Goal: Transaction & Acquisition: Purchase product/service

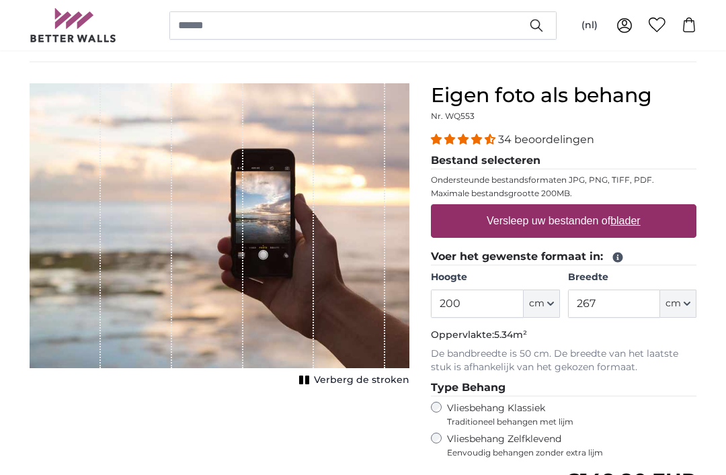
scroll to position [92, 0]
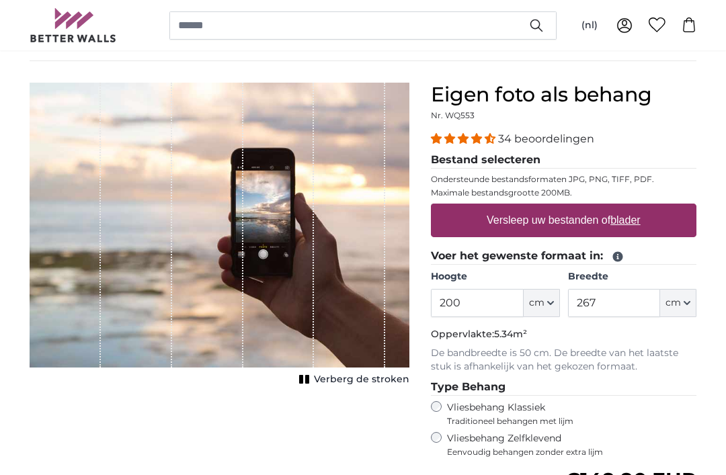
click at [460, 163] on legend "Bestand selecteren" at bounding box center [563, 160] width 265 height 17
click at [457, 159] on legend "Bestand selecteren" at bounding box center [563, 160] width 265 height 17
click at [480, 157] on legend "Bestand selecteren" at bounding box center [563, 160] width 265 height 17
click at [626, 219] on u "blader" at bounding box center [625, 219] width 30 height 11
click at [626, 208] on input "Versleep uw bestanden of blader" at bounding box center [563, 206] width 265 height 4
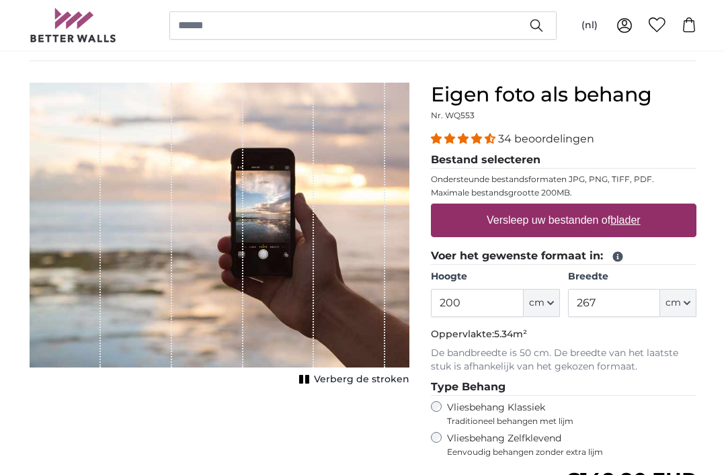
type input "**********"
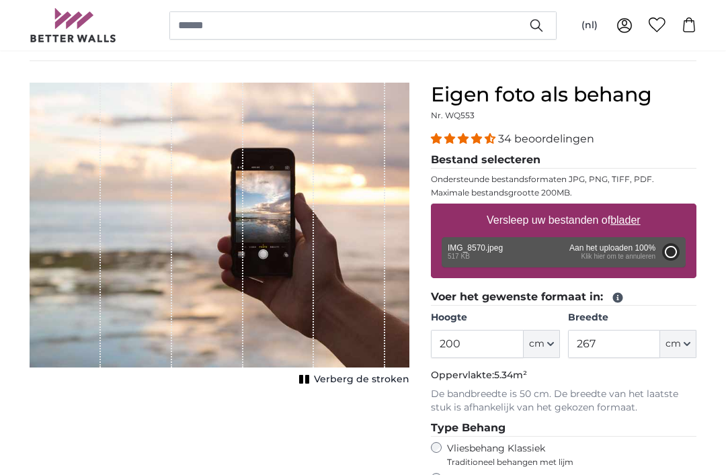
type input "149.3"
type input "112"
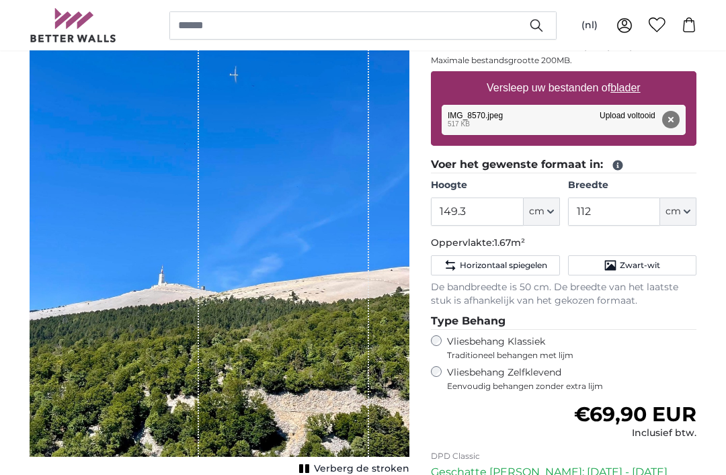
scroll to position [224, 0]
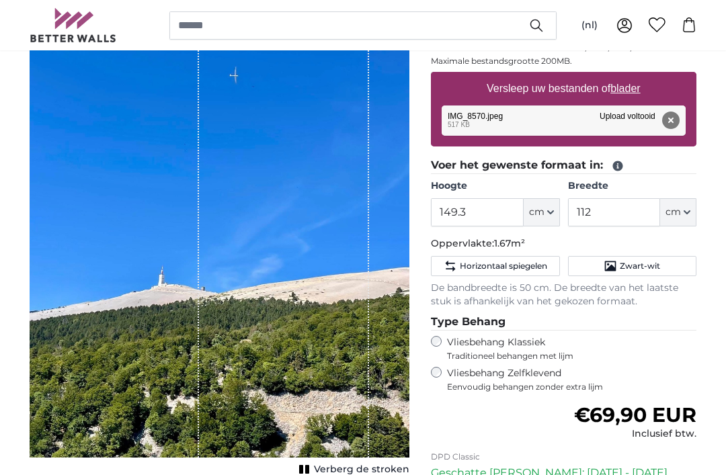
click at [538, 208] on span "cm" at bounding box center [536, 212] width 15 height 13
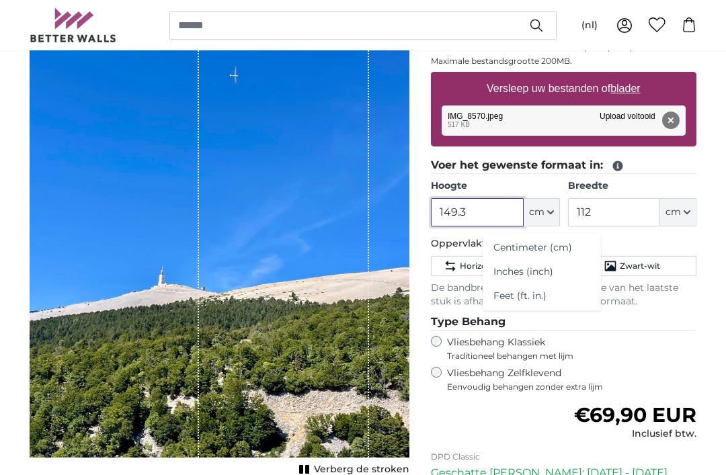
click at [476, 211] on input "149.3" at bounding box center [477, 212] width 92 height 28
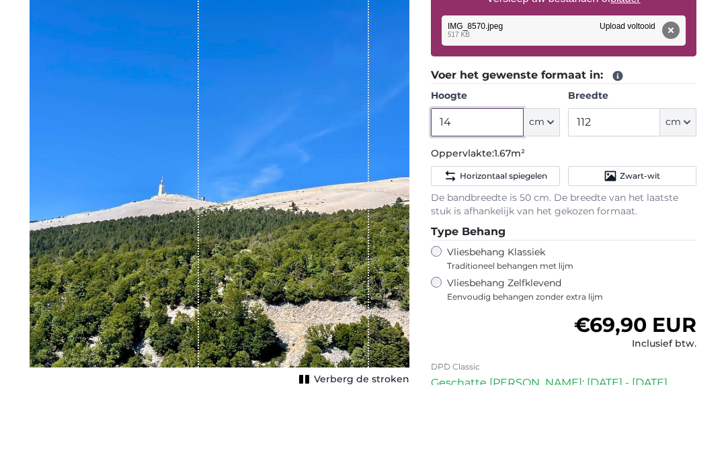
type input "1"
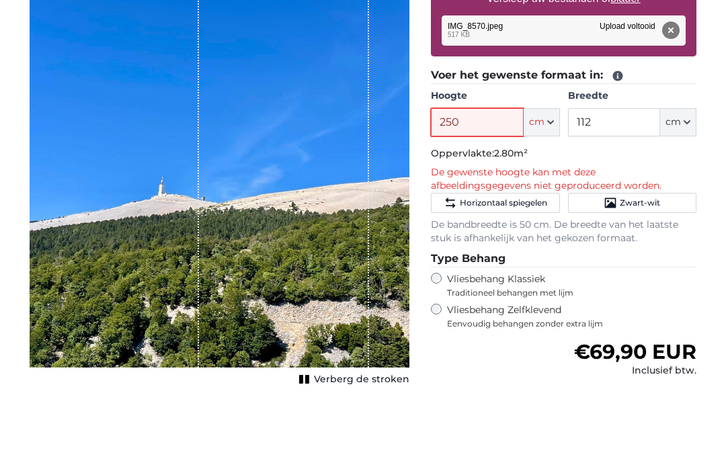
type input "250"
click at [589, 198] on input "112" at bounding box center [614, 212] width 92 height 28
type input "1"
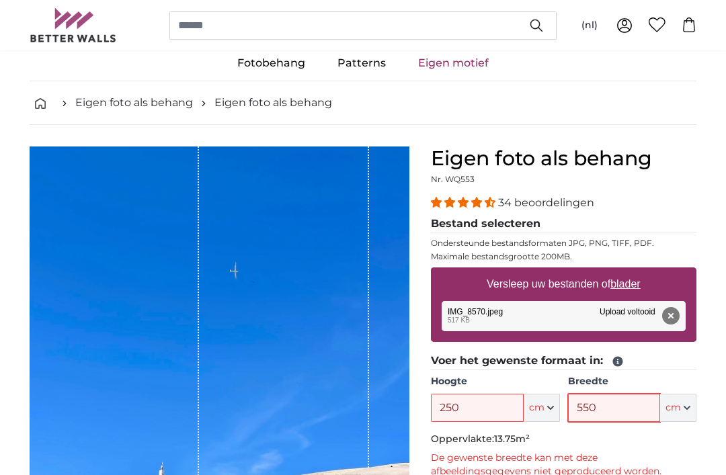
scroll to position [0, 0]
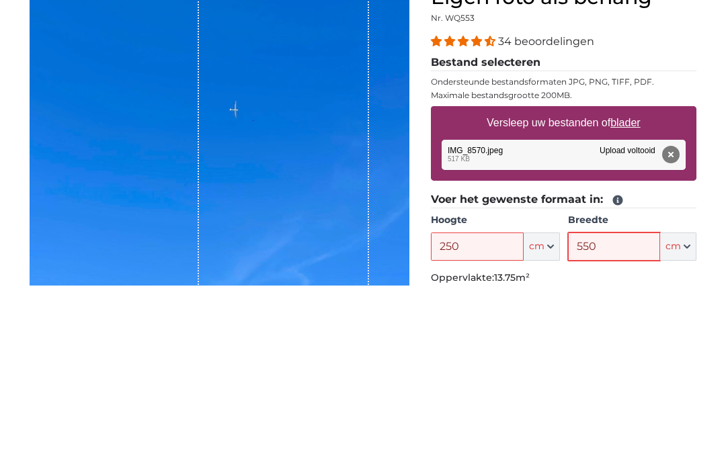
type input "550"
click at [667, 335] on button "Verwijderen" at bounding box center [670, 343] width 17 height 17
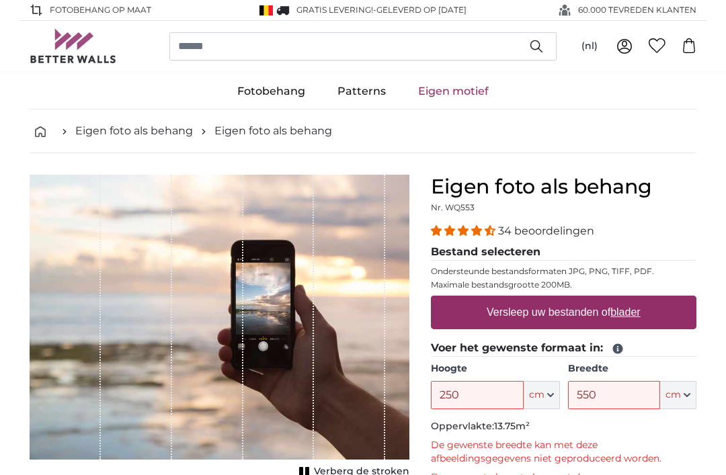
click at [253, 100] on link "Fotobehang" at bounding box center [271, 91] width 100 height 35
